Goal: Task Accomplishment & Management: Use online tool/utility

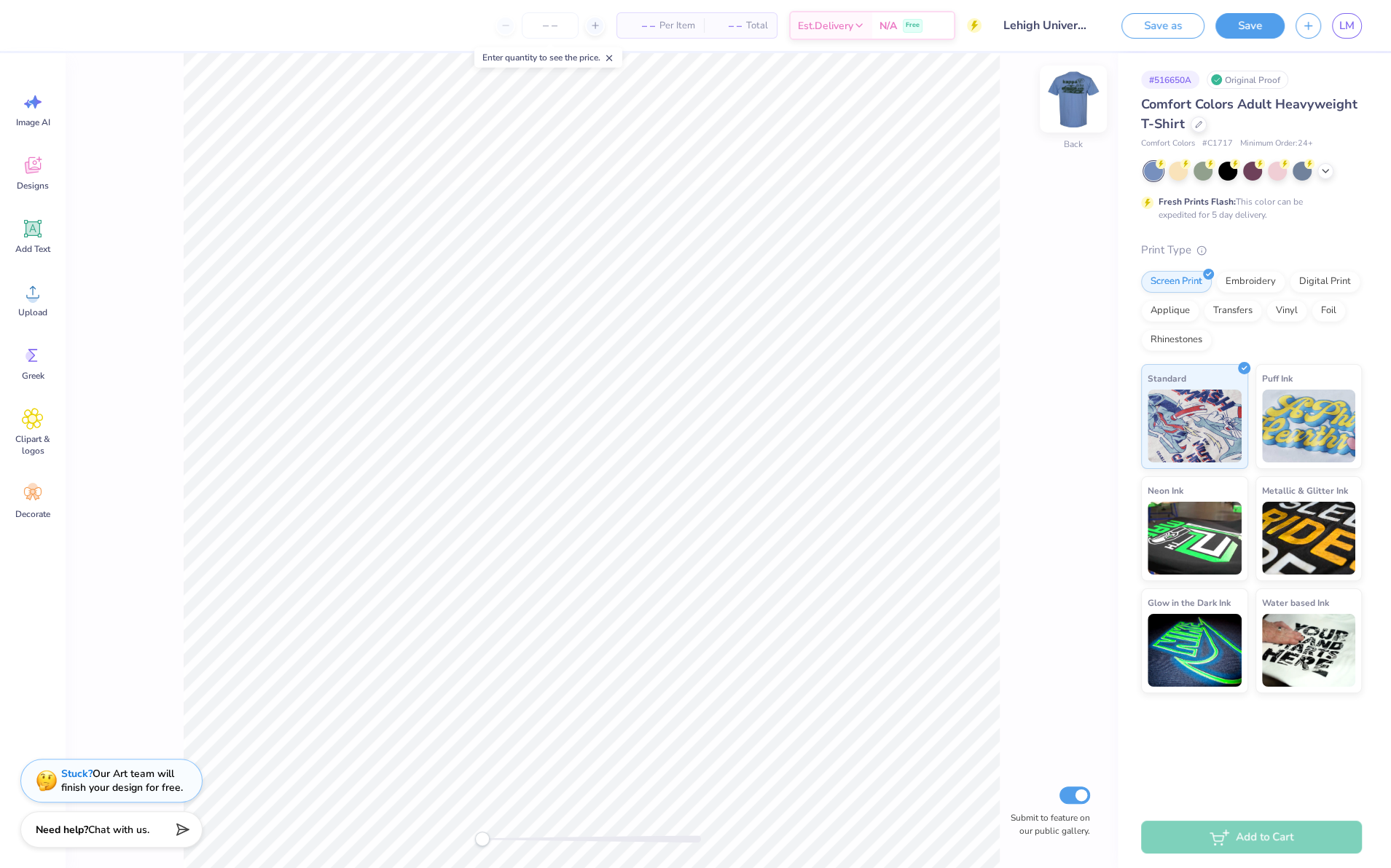
click at [1074, 96] on img at bounding box center [1073, 100] width 59 height 59
click at [43, 30] on div at bounding box center [39, 23] width 21 height 21
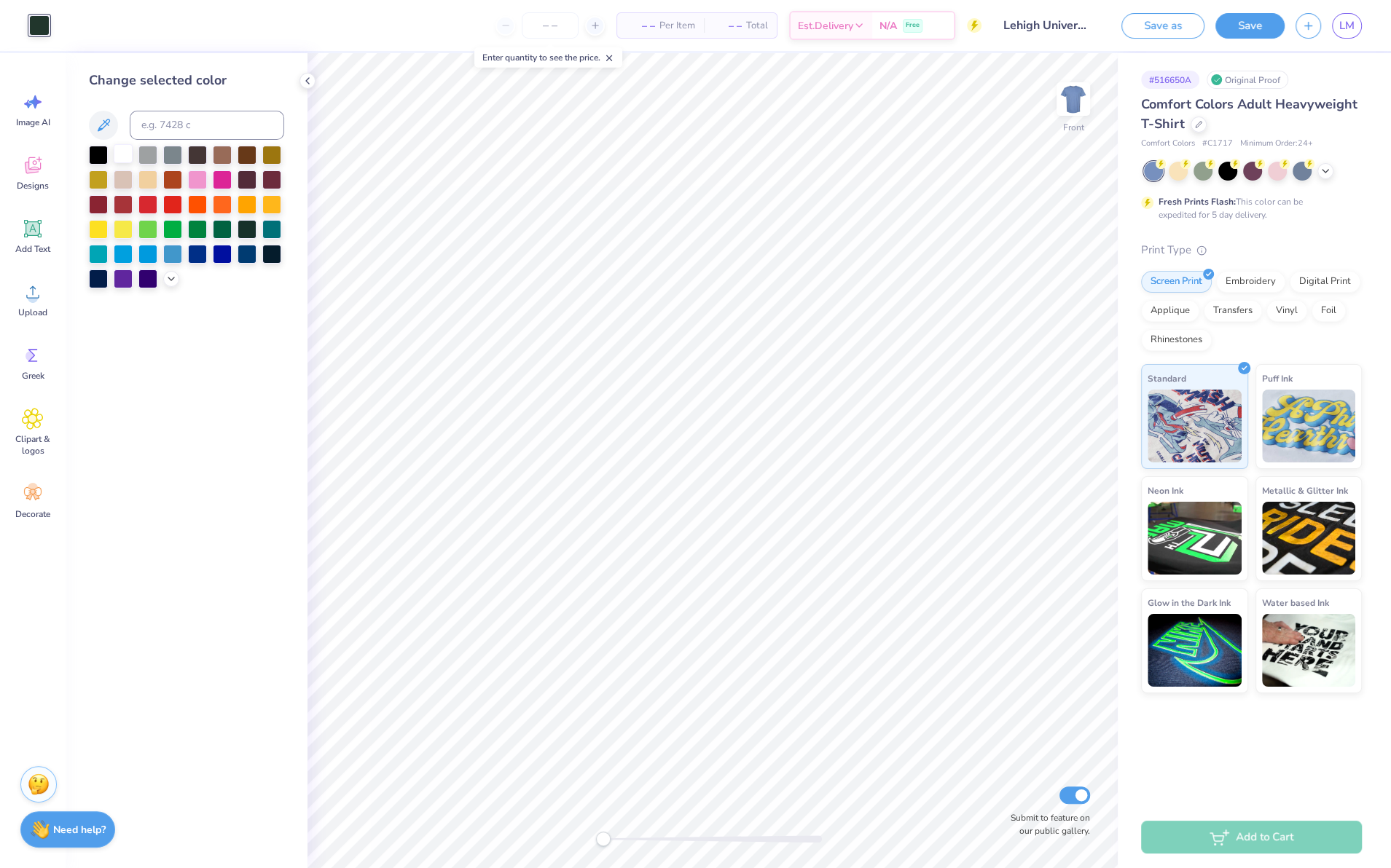
click at [121, 155] on div at bounding box center [122, 153] width 19 height 19
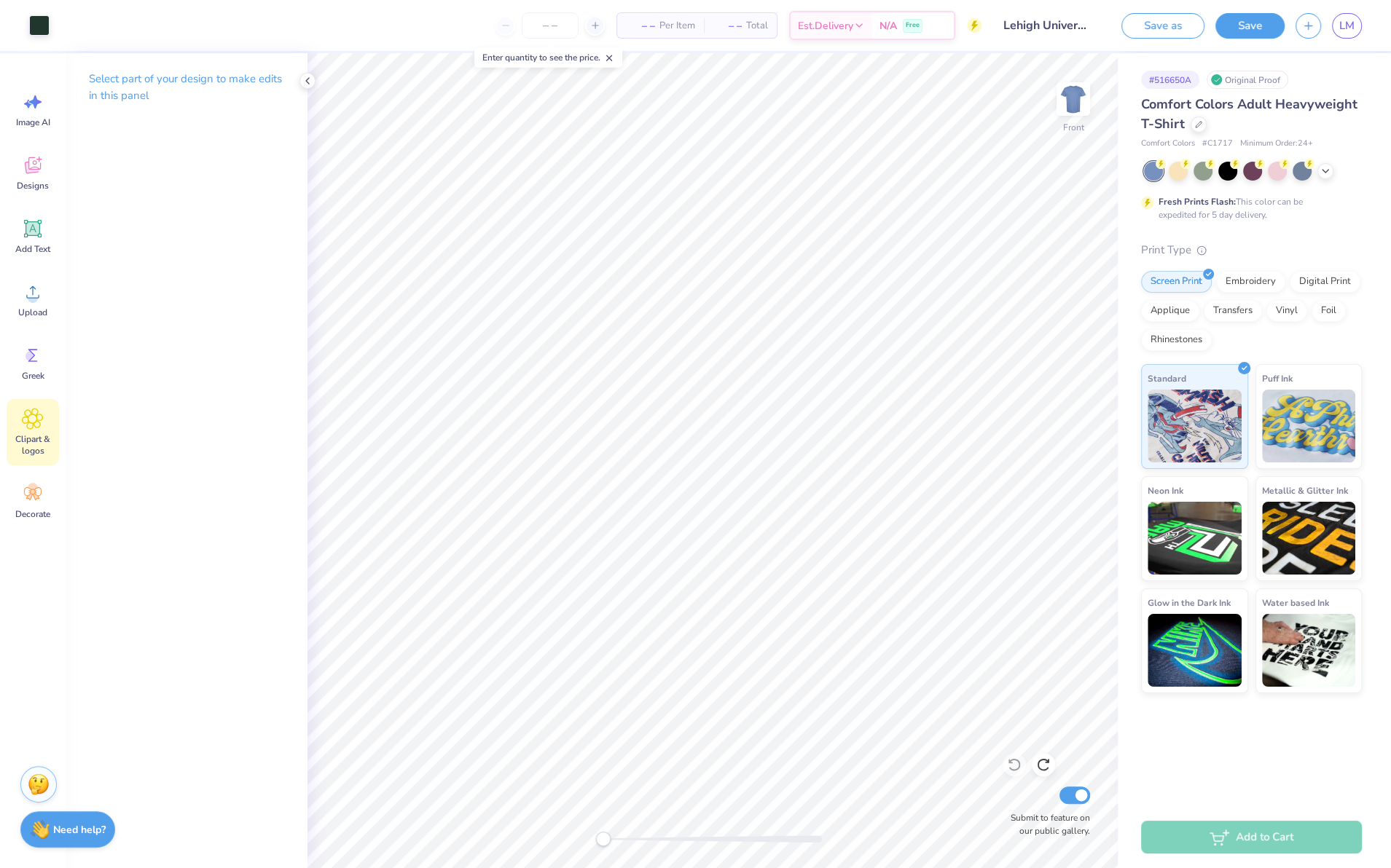
click at [36, 436] on span "Clipart & logos" at bounding box center [32, 445] width 48 height 23
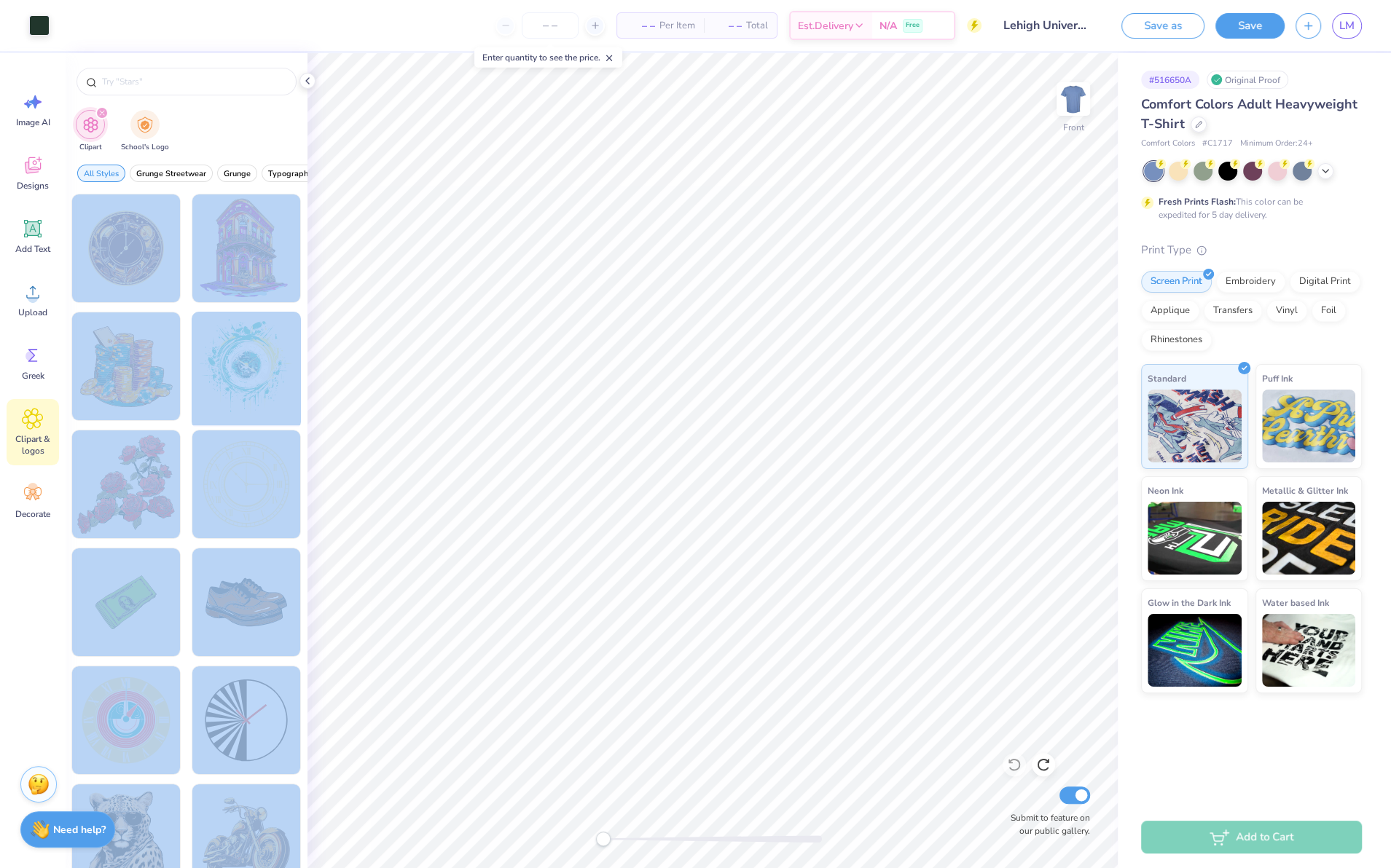
click at [690, 537] on div "Art colors – – Per Item – – Total Est. Delivery N/A Free Design Title Lehigh Un…" at bounding box center [695, 434] width 1391 height 868
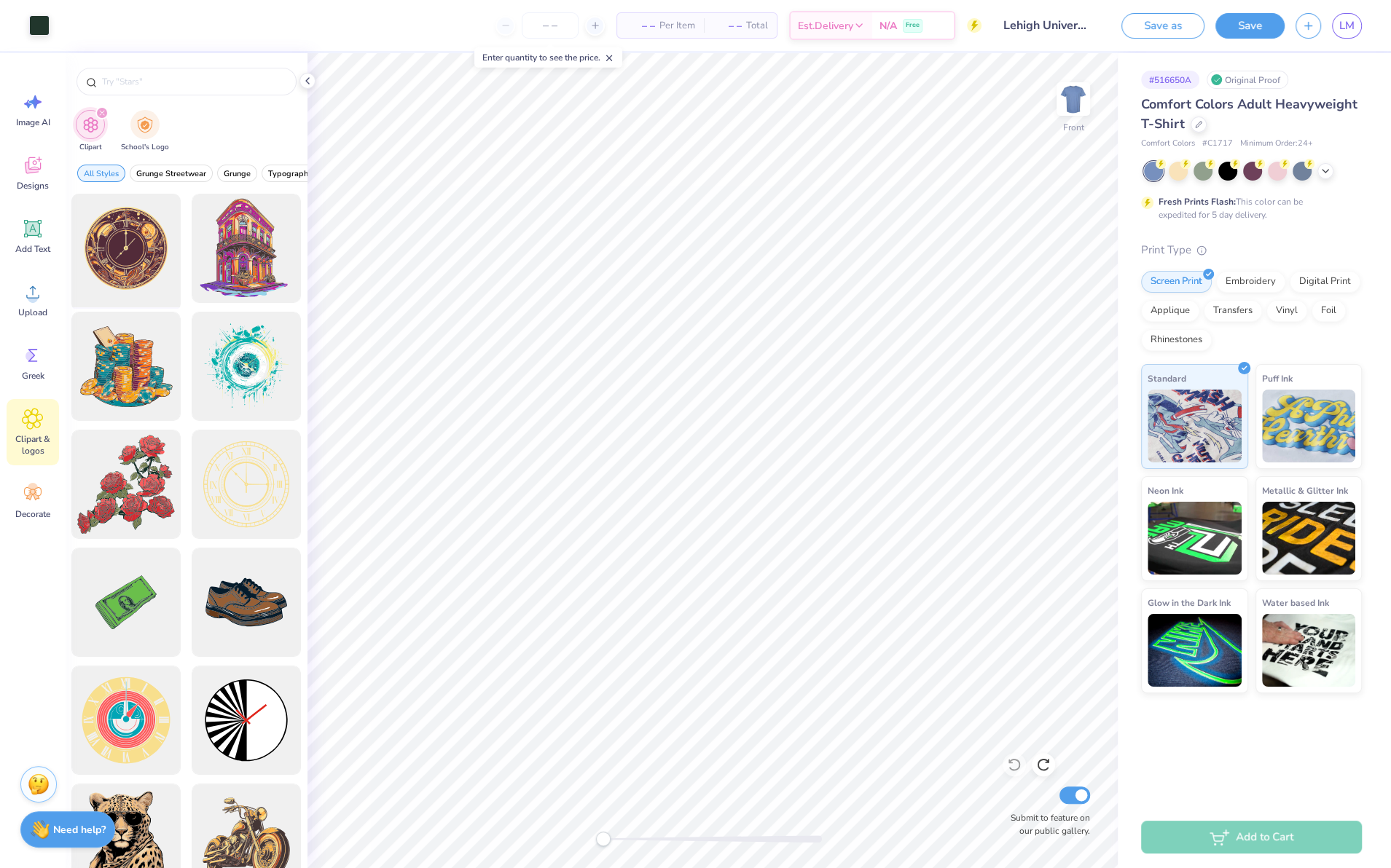
click at [170, 290] on div at bounding box center [126, 248] width 120 height 120
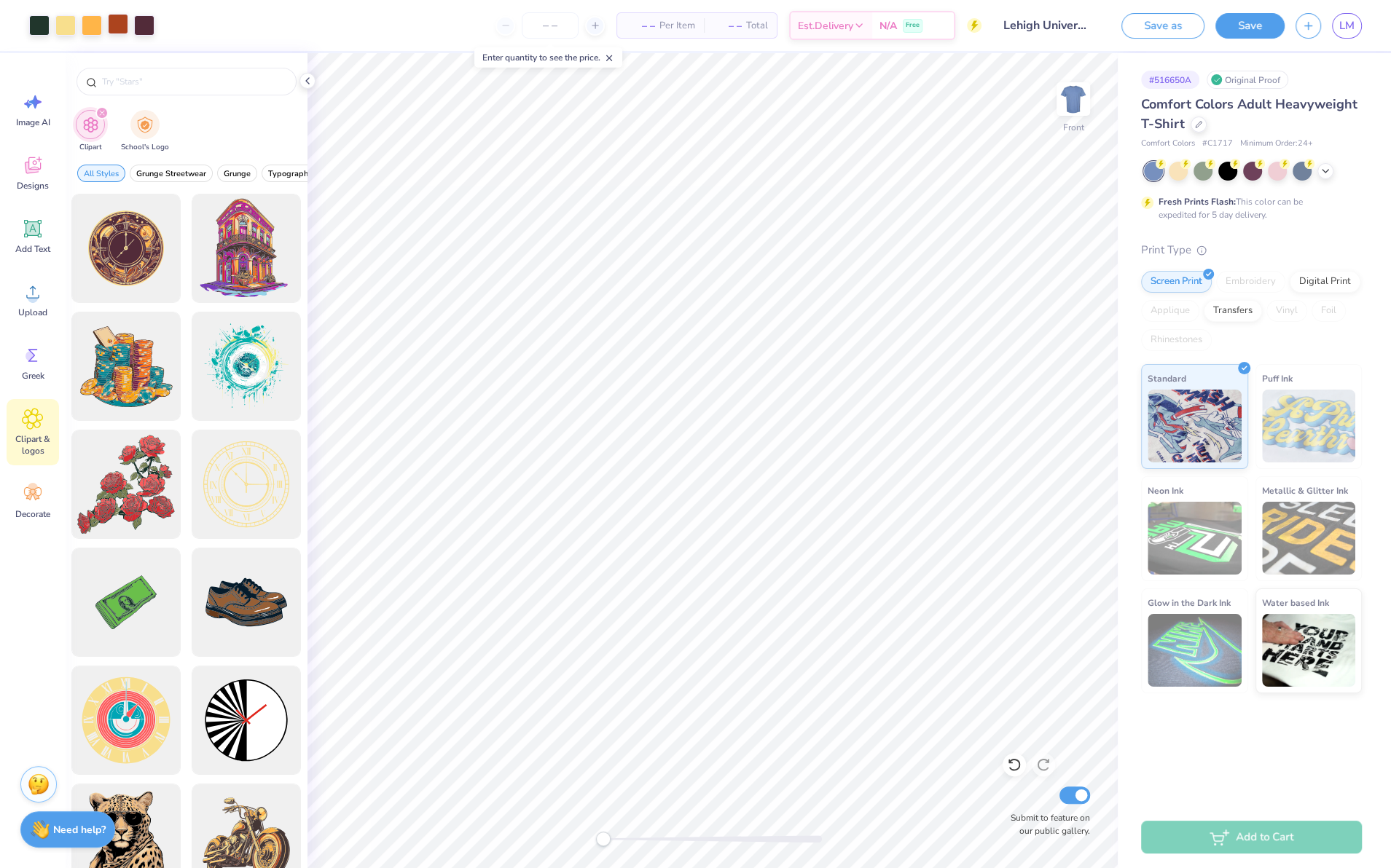
click at [112, 26] on div at bounding box center [117, 23] width 21 height 21
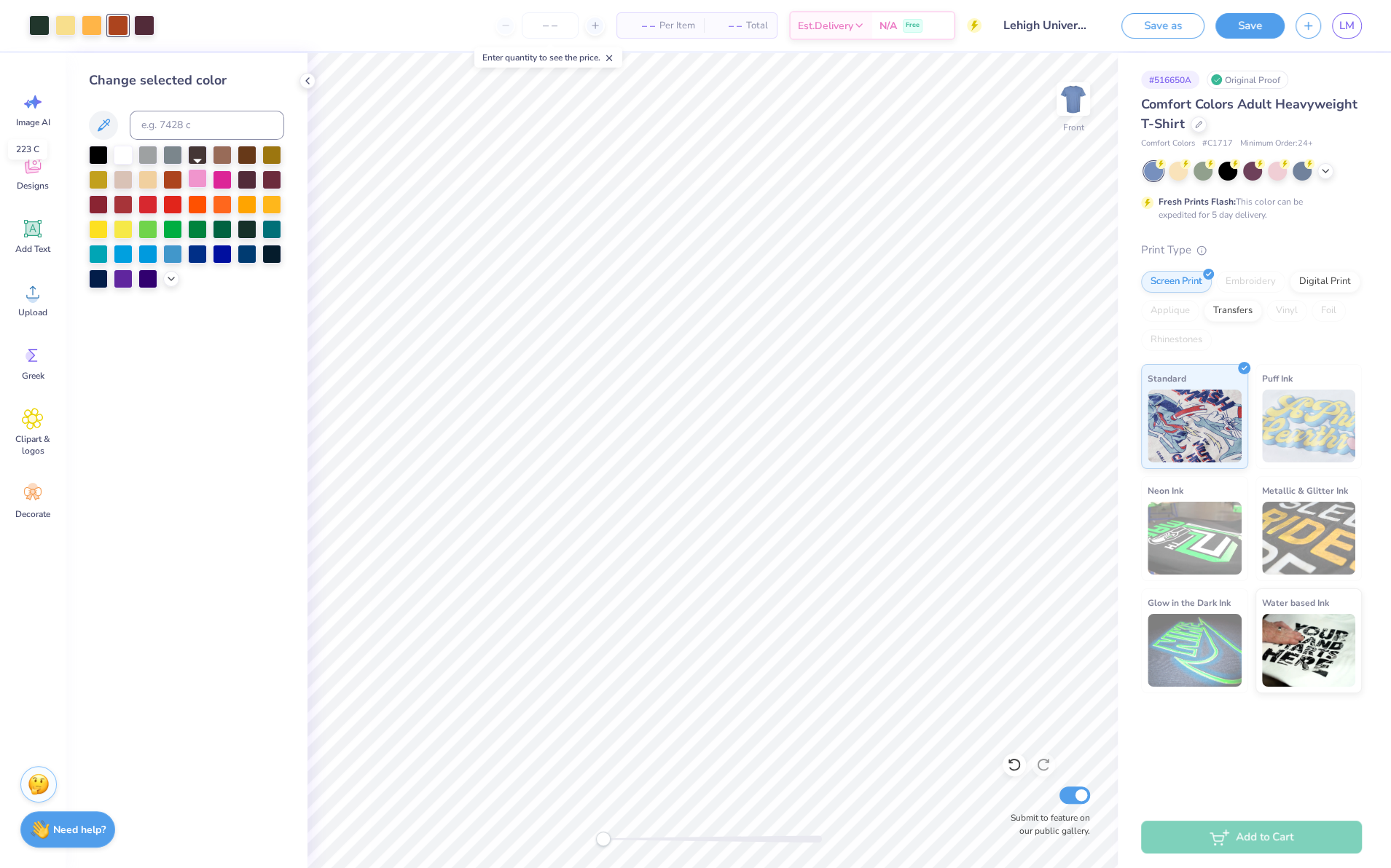
click at [198, 176] on div at bounding box center [196, 178] width 19 height 19
click at [96, 22] on div at bounding box center [91, 23] width 21 height 21
click at [150, 245] on div at bounding box center [148, 252] width 19 height 19
click at [43, 27] on div at bounding box center [39, 23] width 21 height 21
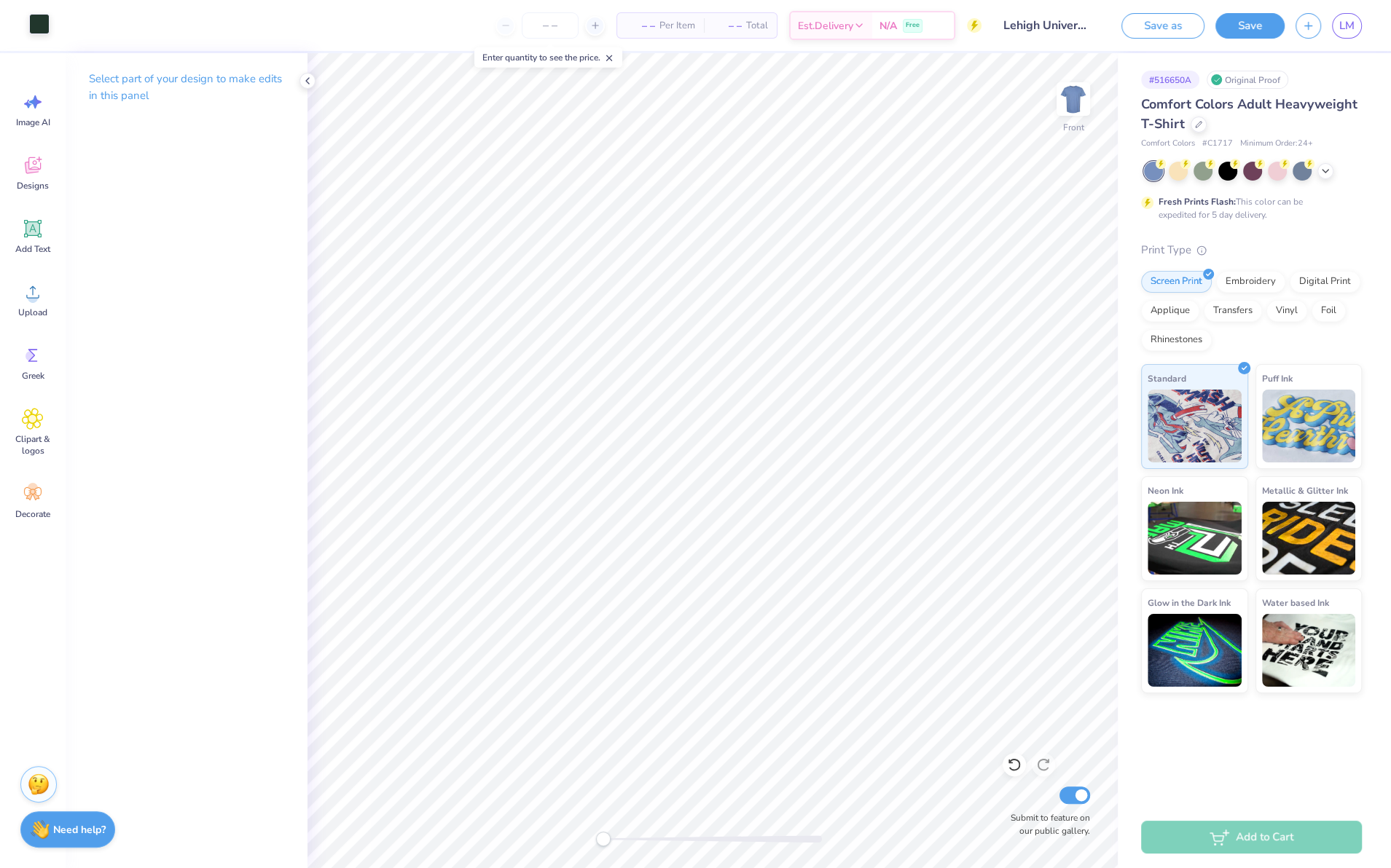
click at [42, 20] on div at bounding box center [39, 23] width 21 height 21
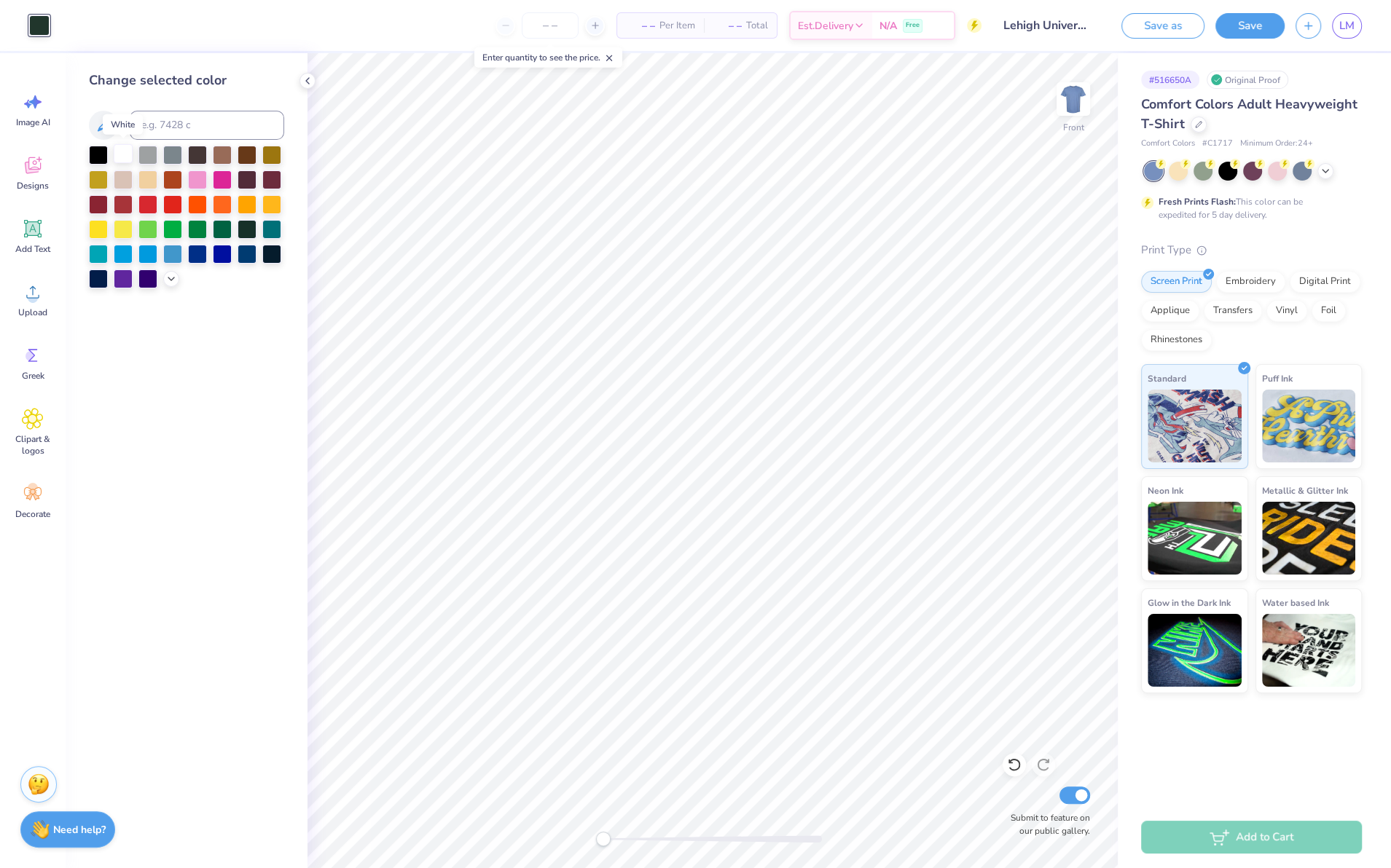
click at [119, 154] on div at bounding box center [122, 153] width 19 height 19
click at [172, 234] on div at bounding box center [172, 228] width 19 height 19
click at [250, 258] on div at bounding box center [246, 252] width 19 height 19
